Goal: Find specific page/section: Find specific page/section

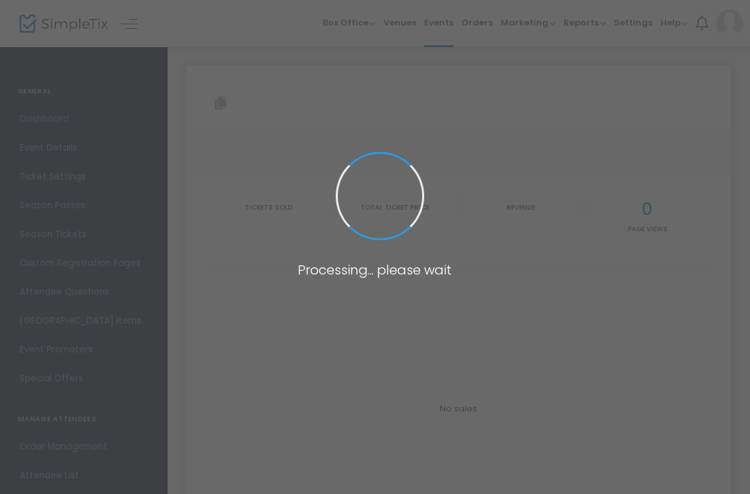
type input "[URL][DOMAIN_NAME]"
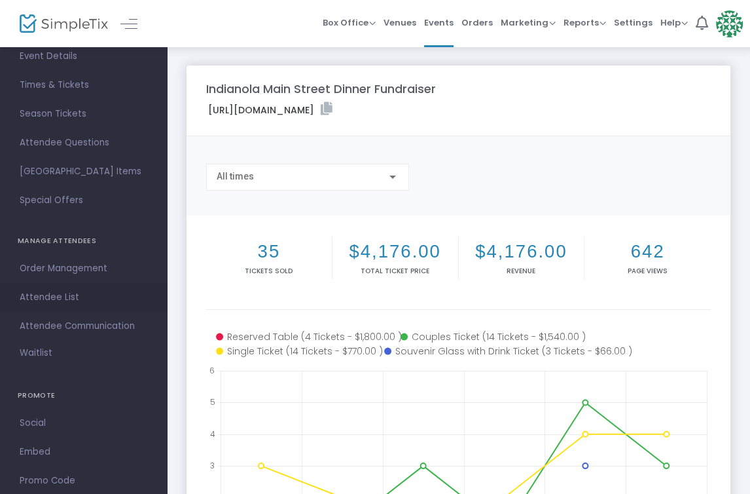
scroll to position [68, 0]
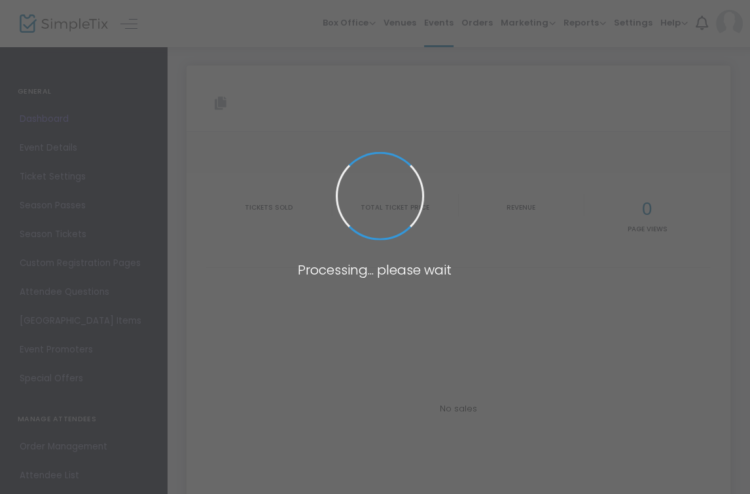
type input "[URL][DOMAIN_NAME]"
